Goal: Navigation & Orientation: Understand site structure

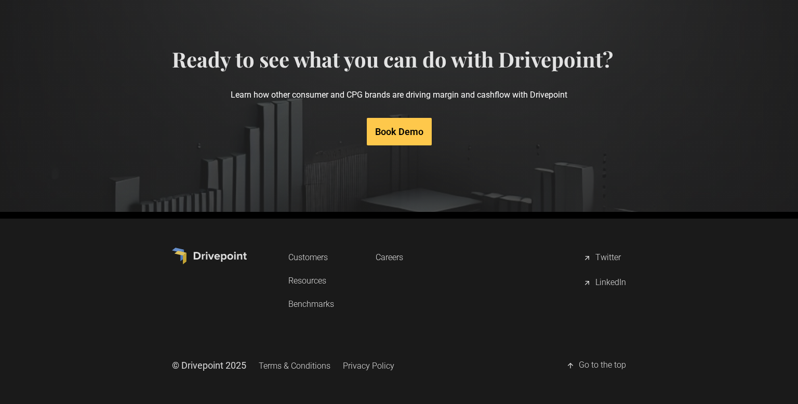
scroll to position [5253, 0]
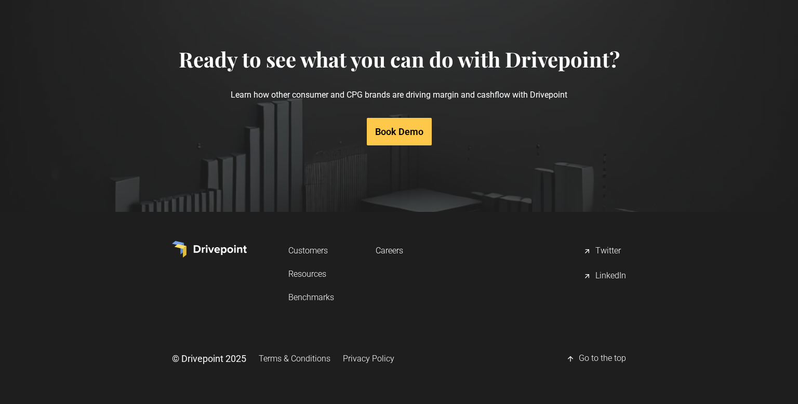
drag, startPoint x: 321, startPoint y: 357, endPoint x: 227, endPoint y: 197, distance: 185.3
click at [227, 197] on section "Ready to see what you can do with Drivepoint? Learn how other consumer and CPG …" at bounding box center [399, 96] width 798 height 232
click at [274, 357] on link "Terms & Conditions" at bounding box center [295, 358] width 72 height 19
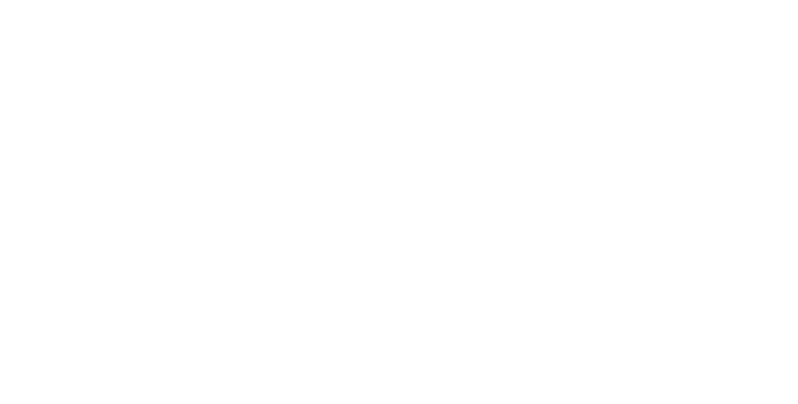
scroll to position [1465, 0]
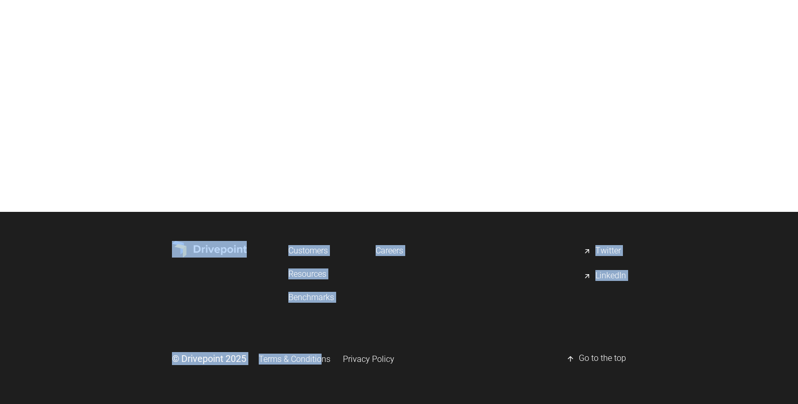
drag, startPoint x: 439, startPoint y: 203, endPoint x: 324, endPoint y: 353, distance: 188.8
click at [324, 353] on link "Terms & Conditions" at bounding box center [295, 359] width 72 height 19
